Goal: Information Seeking & Learning: Learn about a topic

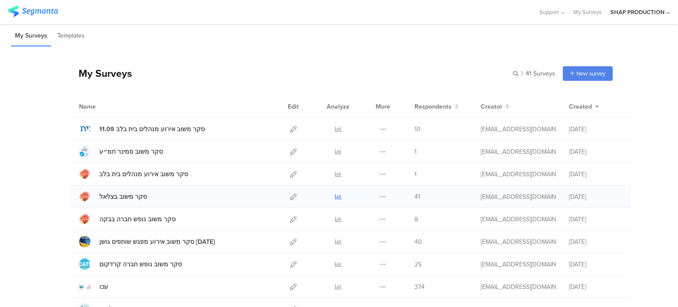
click at [335, 194] on icon at bounding box center [338, 196] width 7 height 7
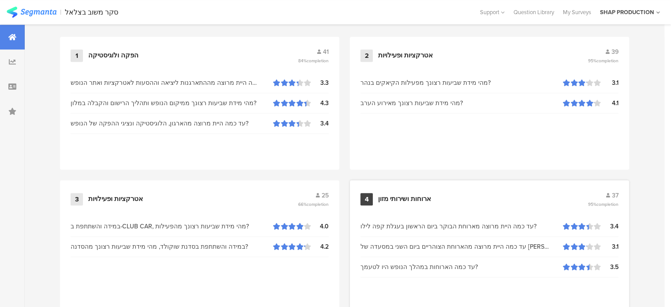
scroll to position [556, 0]
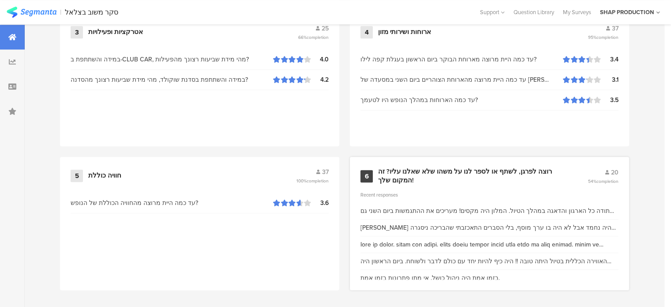
click at [442, 186] on div "6 רוצה לפרגן, לשתף או לספר לנו על משהו שלא שאלנו עליו? זה המקום שלך! 20 54% com…" at bounding box center [489, 223] width 279 height 133
click at [428, 167] on div "רוצה לפרגן, לשתף או לספר לנו על משהו שלא שאלנו עליו? זה המקום שלך!" at bounding box center [472, 175] width 188 height 17
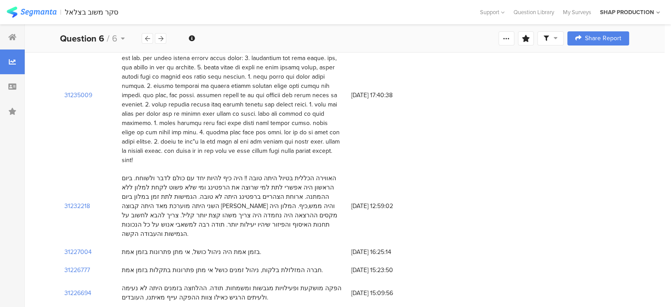
scroll to position [88, 0]
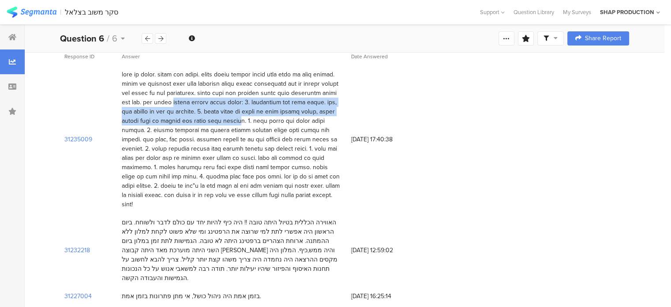
drag, startPoint x: 294, startPoint y: 100, endPoint x: 238, endPoint y: 113, distance: 57.8
click at [238, 113] on div at bounding box center [232, 139] width 221 height 139
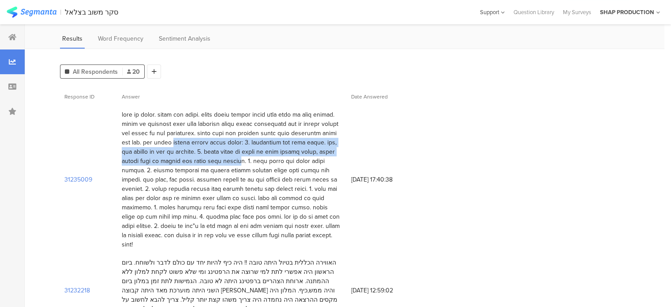
scroll to position [0, 0]
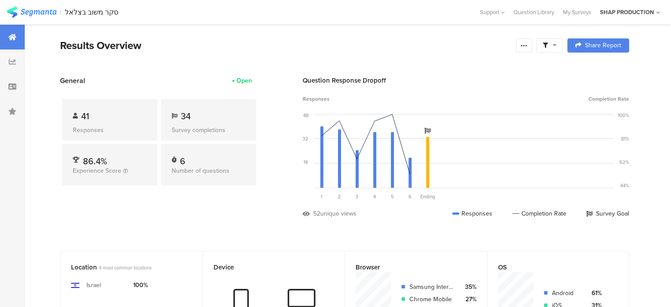
scroll to position [556, 0]
